Goal: Task Accomplishment & Management: Use online tool/utility

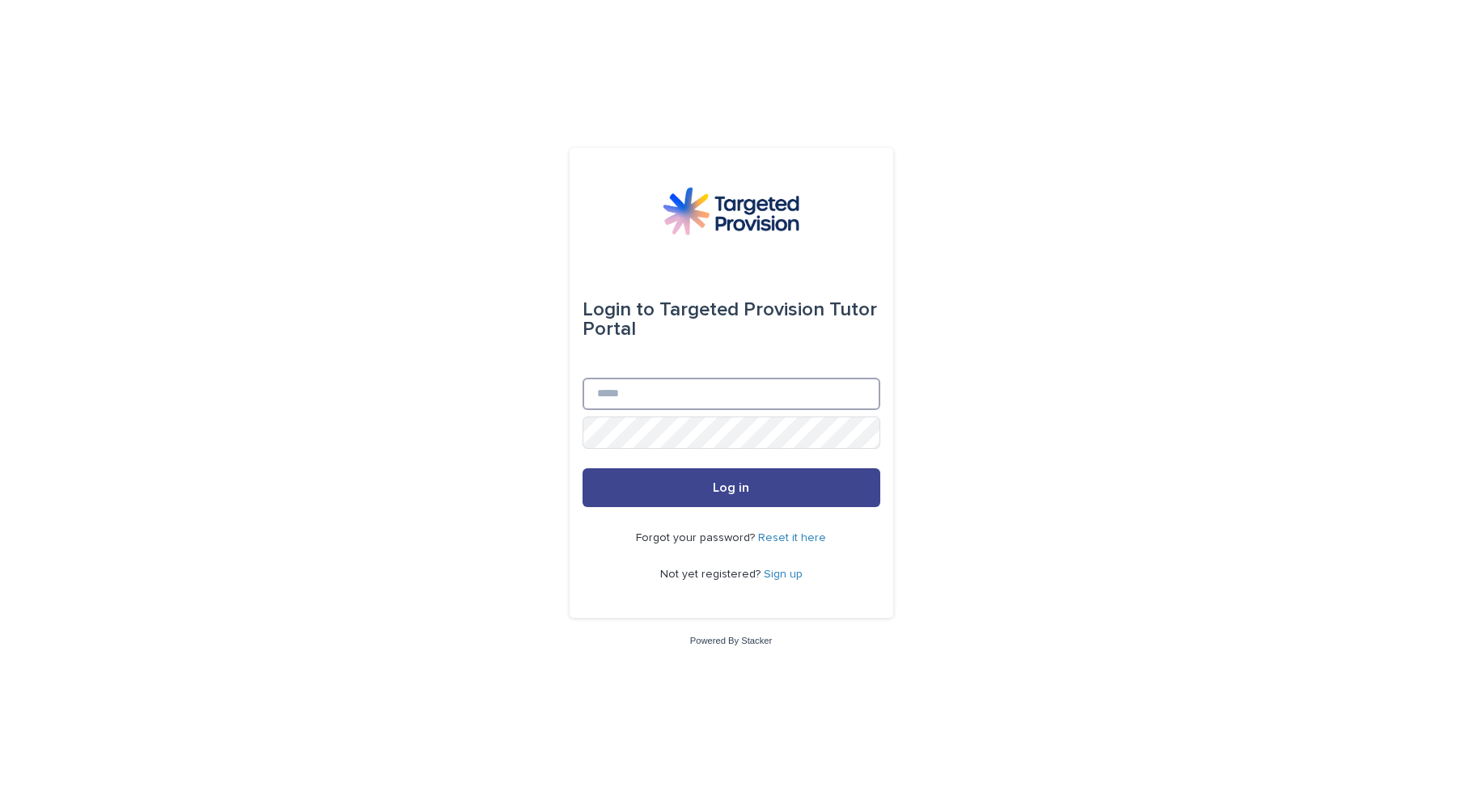
type input "**********"
click at [731, 495] on span "Log in" at bounding box center [731, 487] width 37 height 13
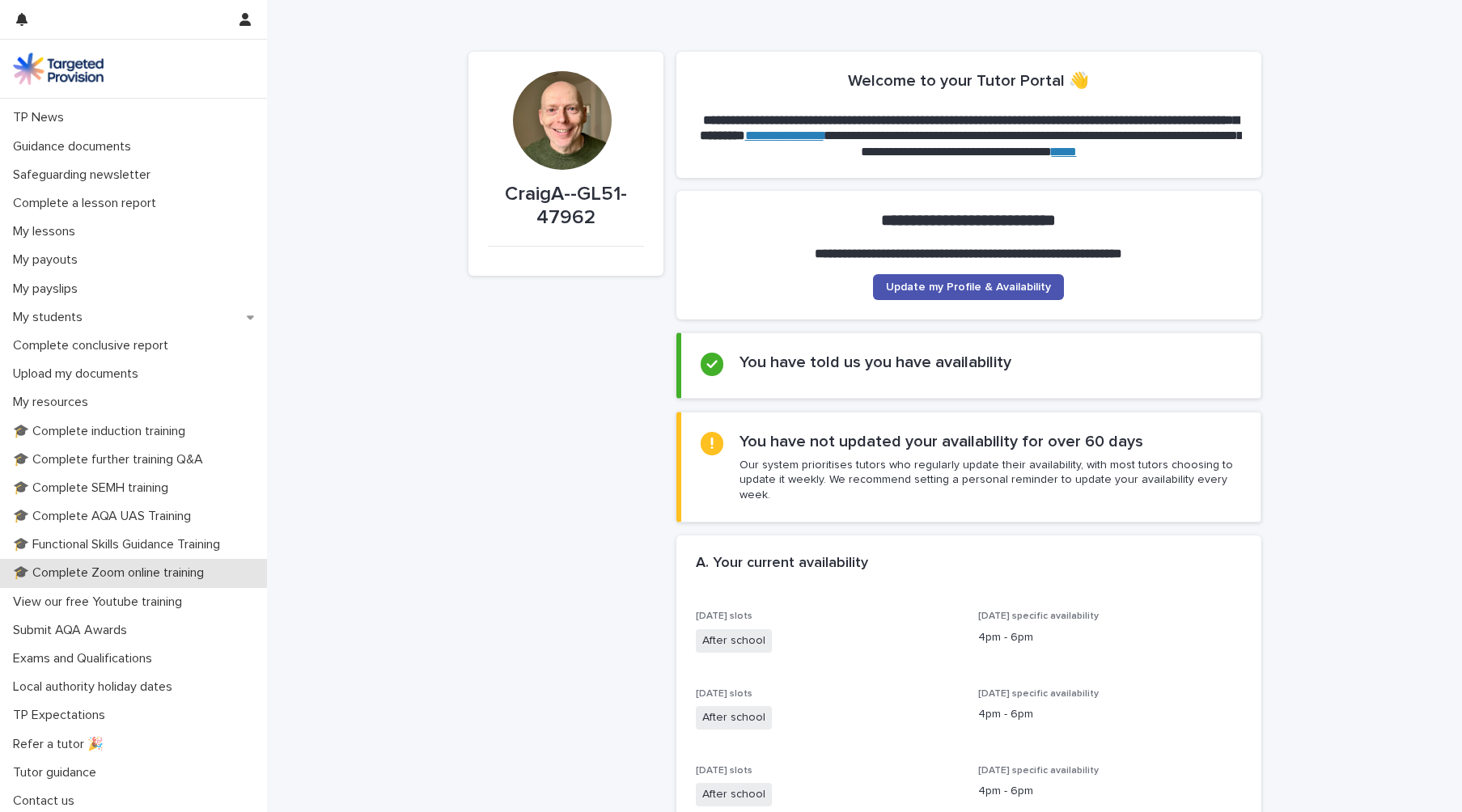
scroll to position [107, 0]
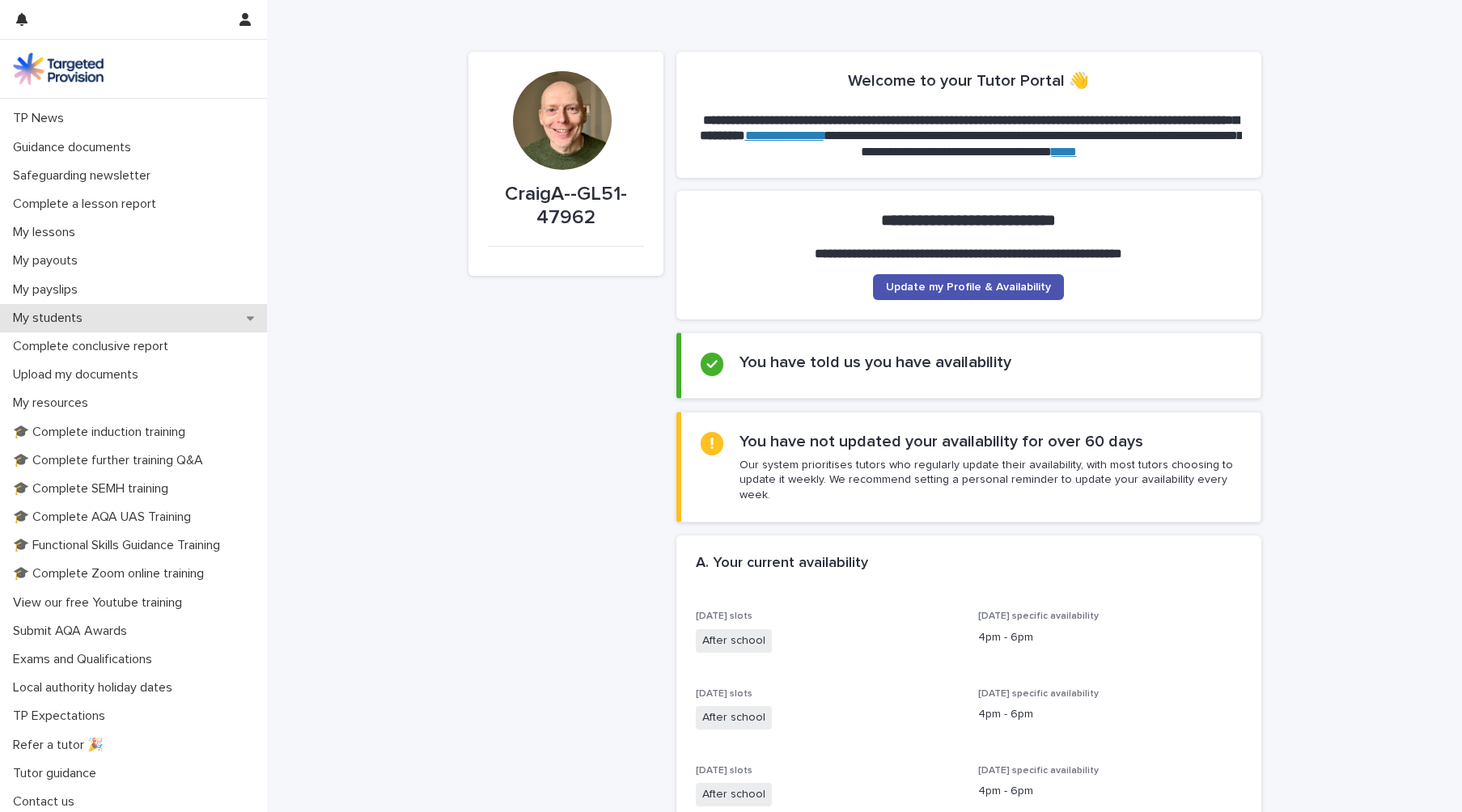
click at [120, 320] on div "My students" at bounding box center [133, 318] width 267 height 29
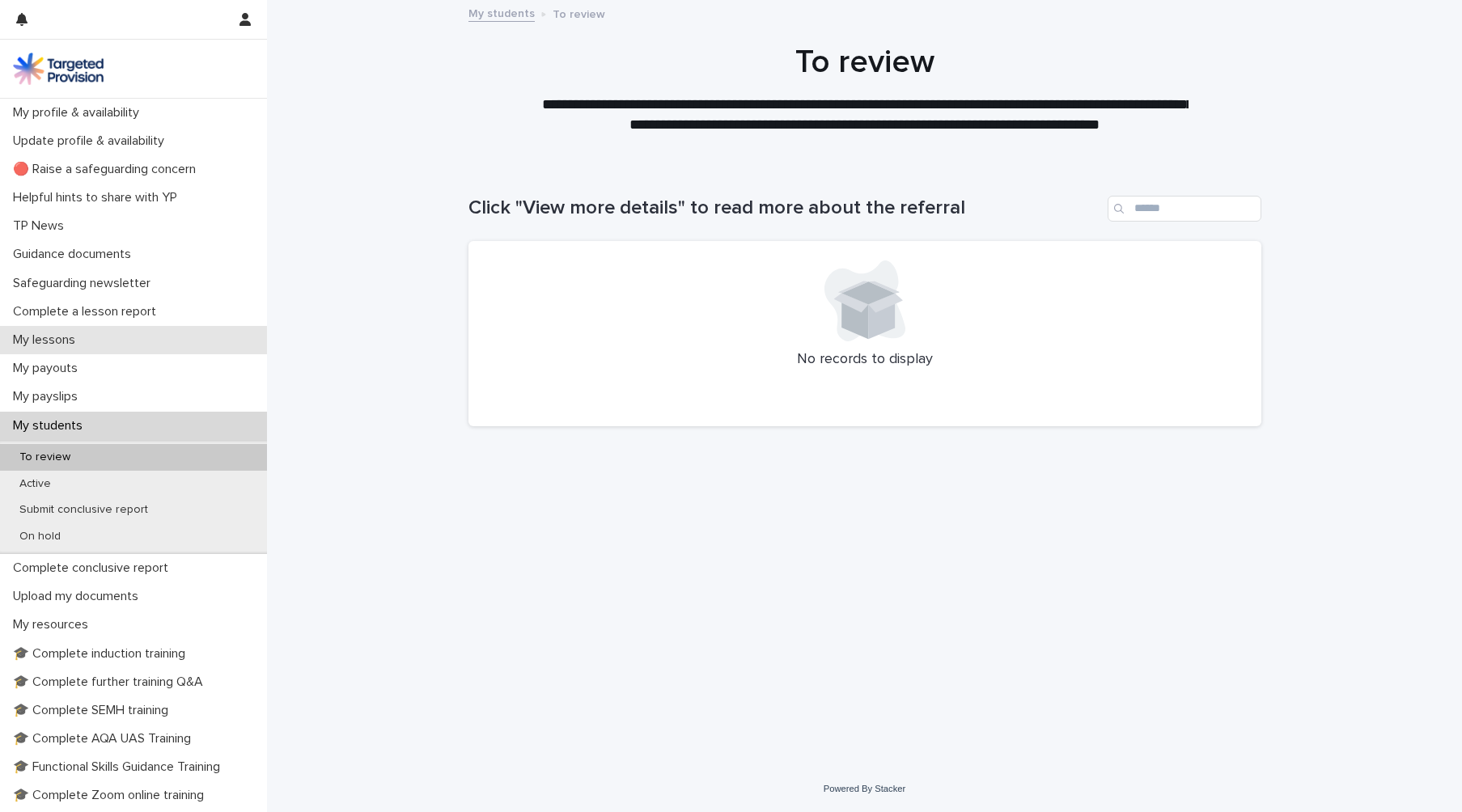
click at [102, 341] on div "My lessons" at bounding box center [133, 340] width 267 height 29
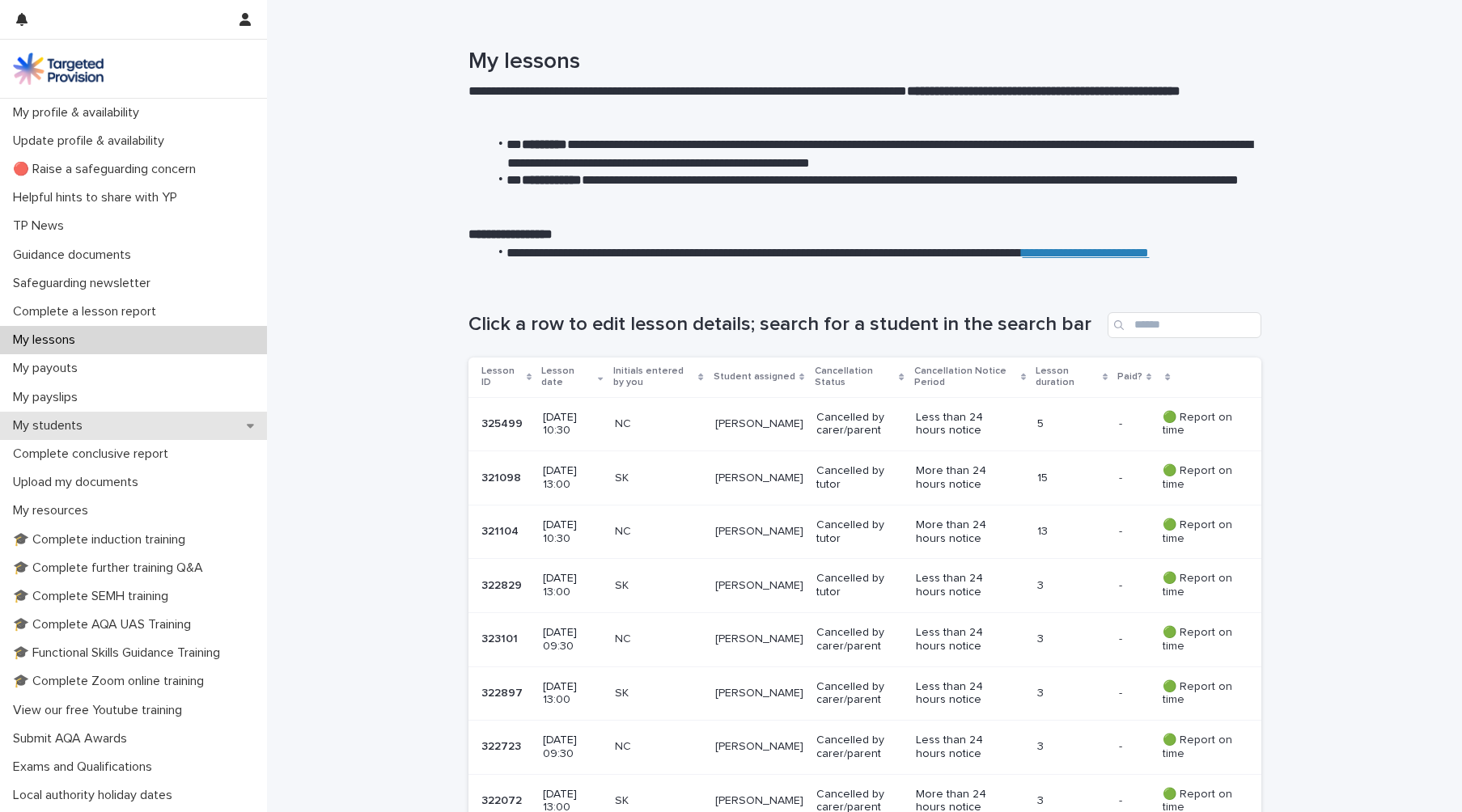
click at [200, 426] on div "My students" at bounding box center [133, 426] width 267 height 29
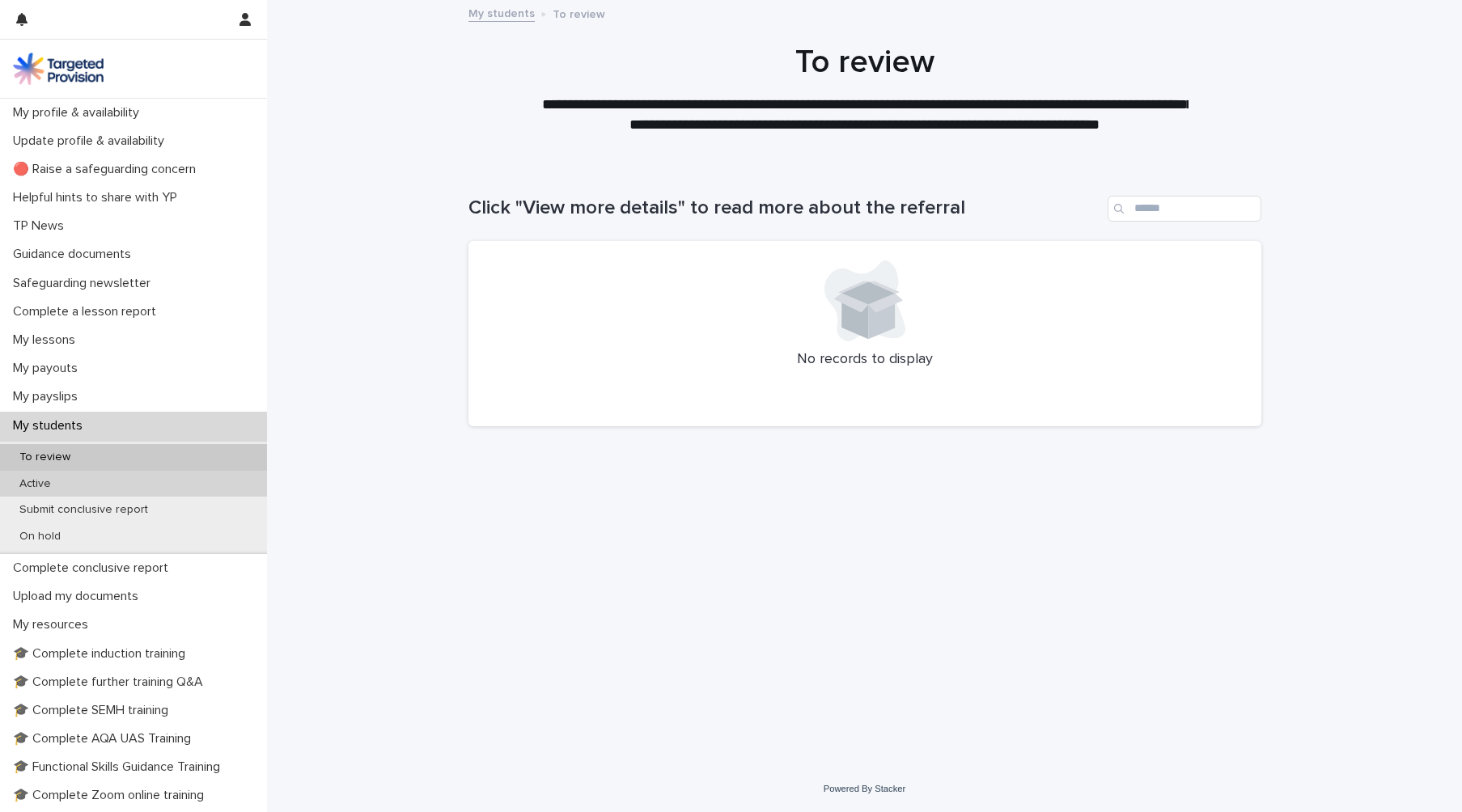
click at [79, 483] on div "Active" at bounding box center [133, 484] width 267 height 27
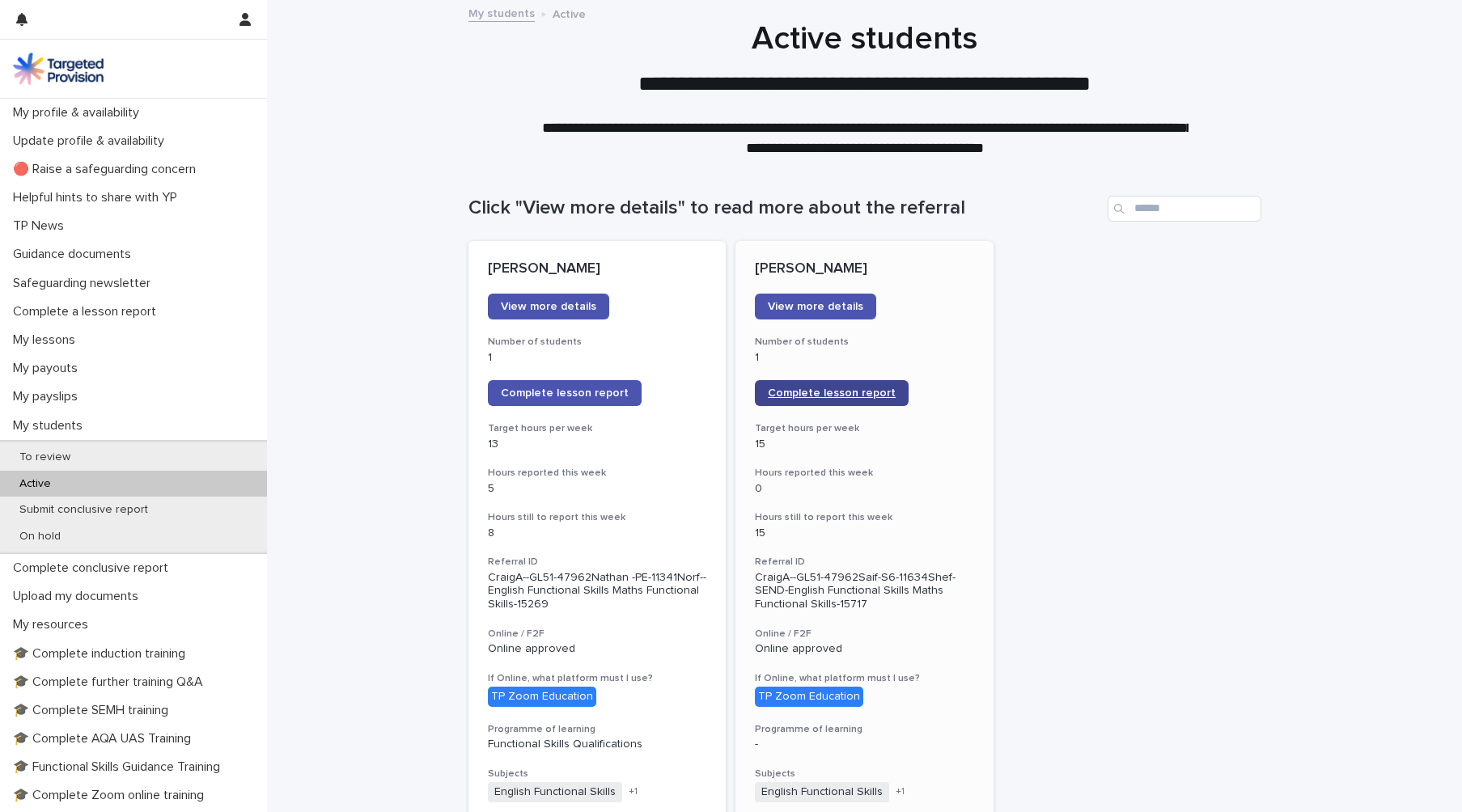
click at [829, 393] on span "Complete lesson report" at bounding box center [831, 393] width 128 height 12
